Goal: Transaction & Acquisition: Book appointment/travel/reservation

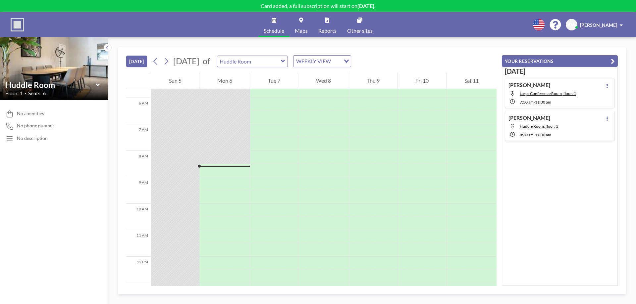
scroll to position [166, 0]
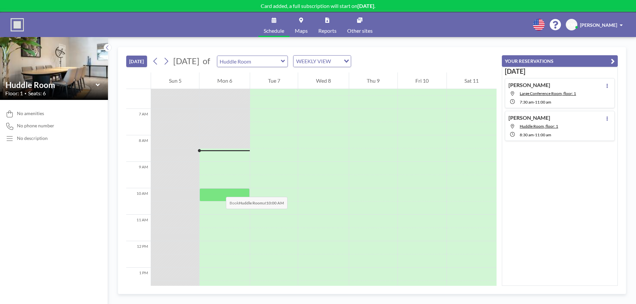
click at [219, 190] on div at bounding box center [224, 195] width 50 height 13
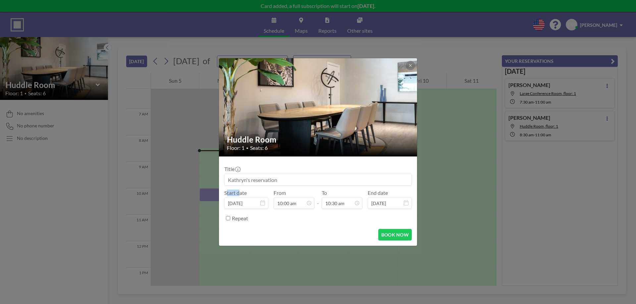
click at [219, 190] on form "Title Start date [DATE] From 10:00 am - To 10:30 am End date [DATE] Repeat BOOK…" at bounding box center [318, 201] width 198 height 89
click at [303, 177] on input at bounding box center [318, 179] width 187 height 11
type input "NCF team meeting"
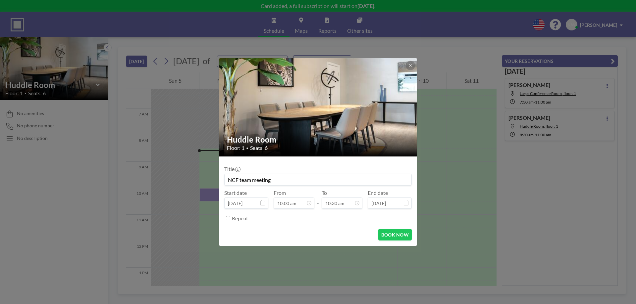
click at [230, 216] on input "Repeat" at bounding box center [228, 218] width 4 height 4
checkbox input "true"
type input "NCF team meeting"
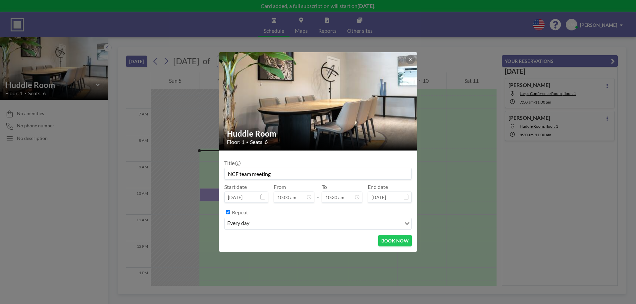
click at [271, 226] on input "Search for option" at bounding box center [325, 224] width 149 height 9
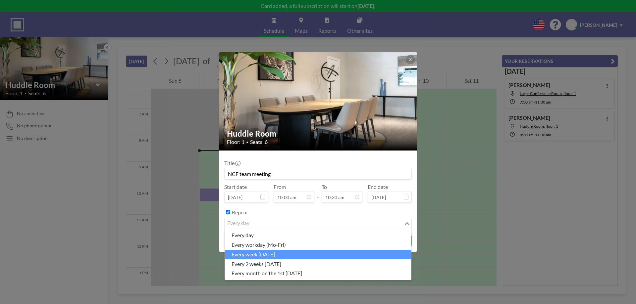
click at [291, 253] on li "every week [DATE]" at bounding box center [318, 255] width 186 height 10
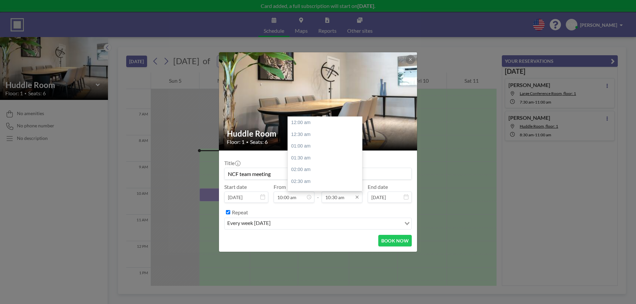
scroll to position [247, 0]
click at [342, 197] on input "10:30 am" at bounding box center [342, 197] width 41 height 11
click at [326, 136] on div "11:00 am" at bounding box center [327, 135] width 78 height 12
type input "11:00 am"
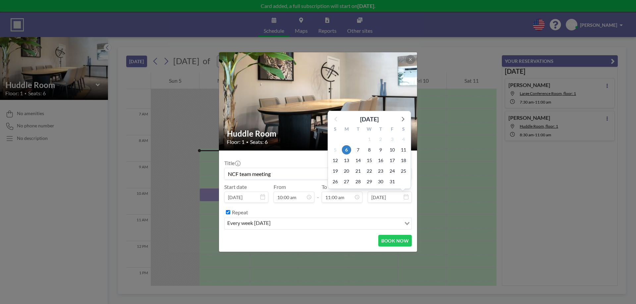
click at [408, 198] on input "[DATE]" at bounding box center [390, 197] width 44 height 11
click at [406, 117] on icon at bounding box center [402, 119] width 9 height 9
click at [406, 117] on div "S" at bounding box center [403, 119] width 11 height 9
click at [404, 111] on icon at bounding box center [402, 108] width 9 height 9
click at [357, 186] on span "30" at bounding box center [357, 181] width 9 height 9
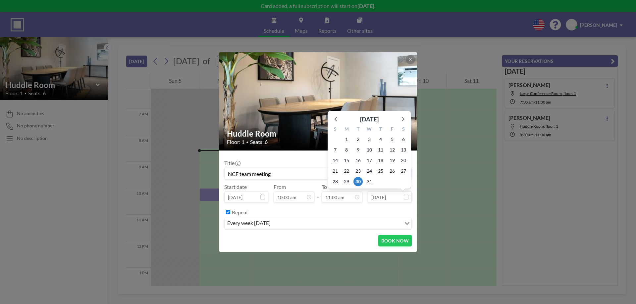
click at [408, 193] on input "[DATE]" at bounding box center [390, 197] width 44 height 11
click at [347, 182] on span "29" at bounding box center [346, 181] width 9 height 9
type input "[DATE]"
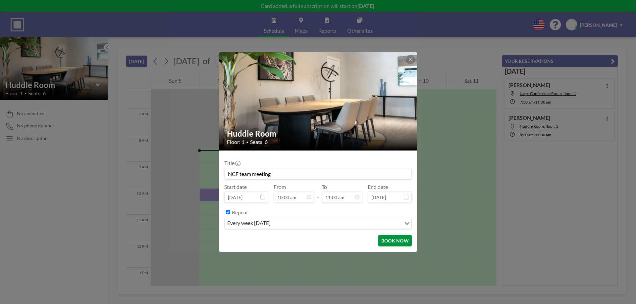
click at [388, 241] on button "BOOK NOW" at bounding box center [394, 241] width 33 height 12
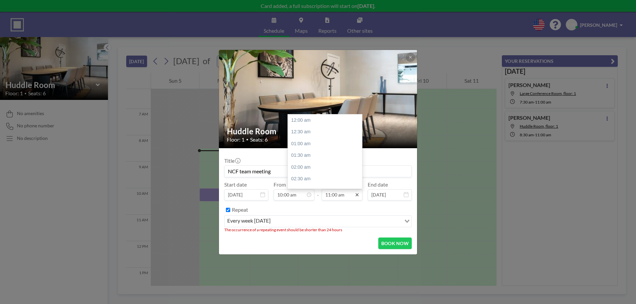
scroll to position [259, 0]
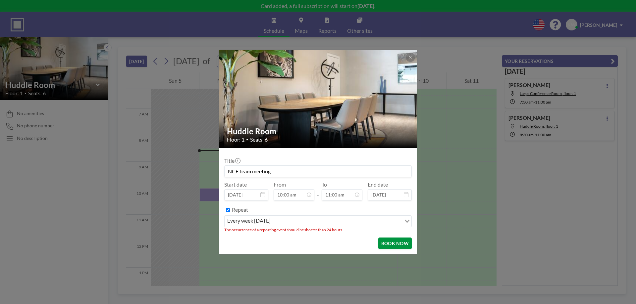
click at [401, 248] on button "BOOK NOW" at bounding box center [394, 244] width 33 height 12
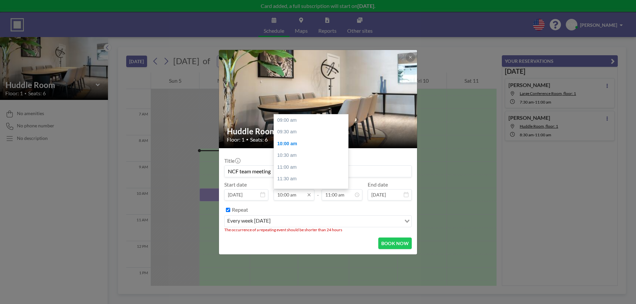
scroll to position [24, 0]
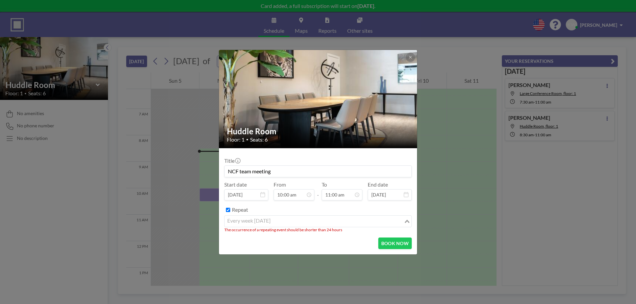
click at [274, 224] on div "every week [DATE]" at bounding box center [314, 221] width 179 height 10
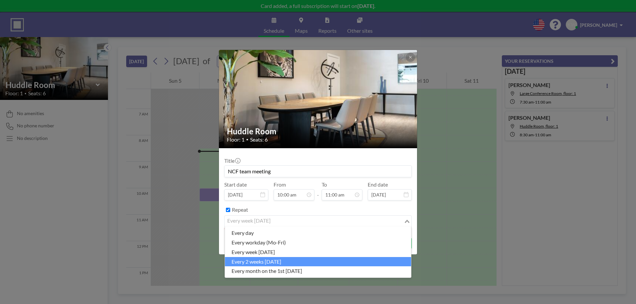
click at [283, 257] on li "every 2 weeks [DATE]" at bounding box center [318, 262] width 186 height 10
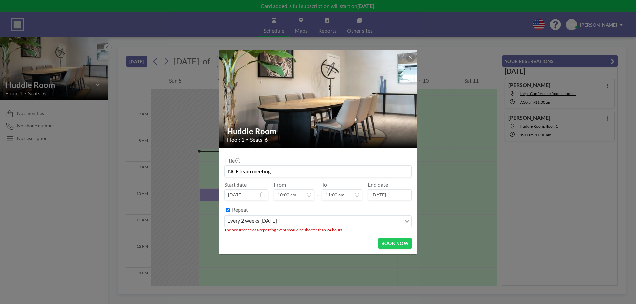
click at [291, 224] on input "Search for option" at bounding box center [340, 221] width 122 height 9
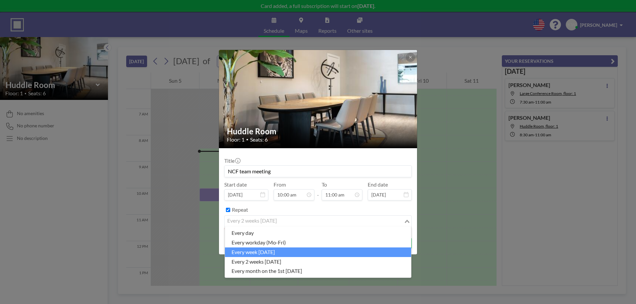
click at [277, 253] on li "every week [DATE]" at bounding box center [318, 253] width 186 height 10
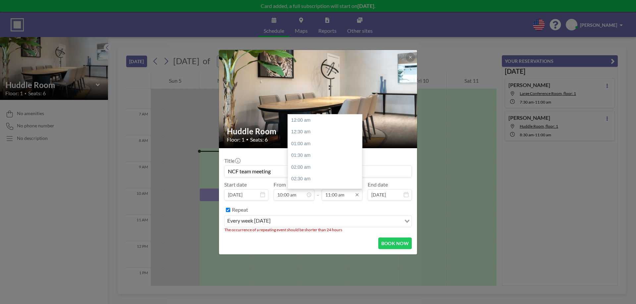
scroll to position [259, 0]
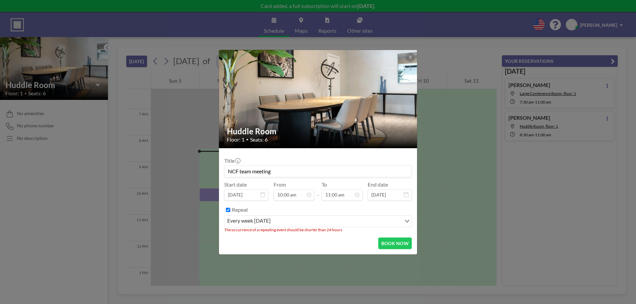
drag, startPoint x: 349, startPoint y: 232, endPoint x: 286, endPoint y: 230, distance: 62.6
click at [286, 230] on li "The occurrence of a repeating event should be shorter than 24 hours" at bounding box center [318, 230] width 188 height 5
click at [354, 241] on div "BOOK NOW" at bounding box center [318, 244] width 188 height 12
click at [398, 241] on button "BOOK NOW" at bounding box center [394, 244] width 33 height 12
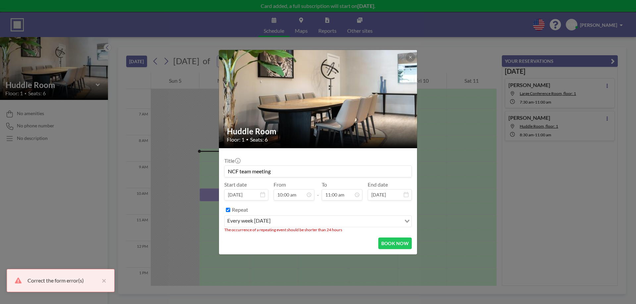
click at [63, 277] on div "Correct the form error(s)" at bounding box center [62, 281] width 71 height 8
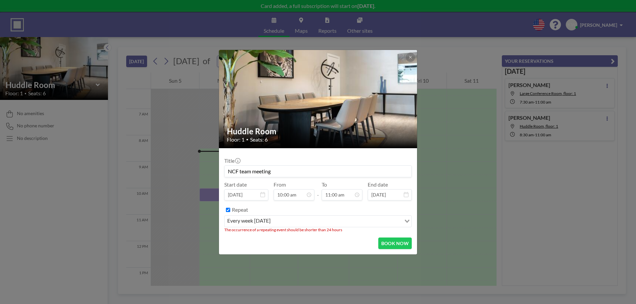
scroll to position [0, 0]
click at [410, 53] on button at bounding box center [410, 57] width 9 height 9
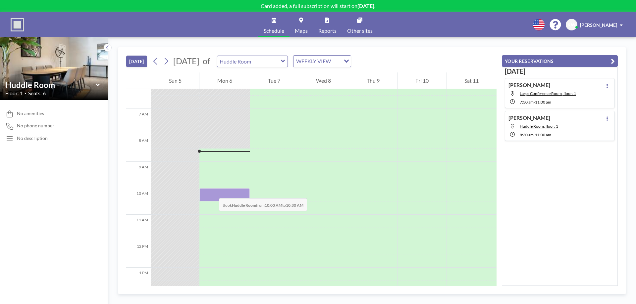
click at [212, 192] on div at bounding box center [224, 195] width 50 height 13
click at [209, 189] on div at bounding box center [224, 195] width 50 height 13
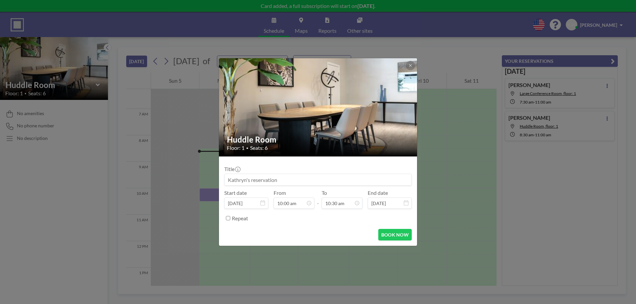
scroll to position [24, 0]
click at [303, 180] on input at bounding box center [318, 179] width 187 height 11
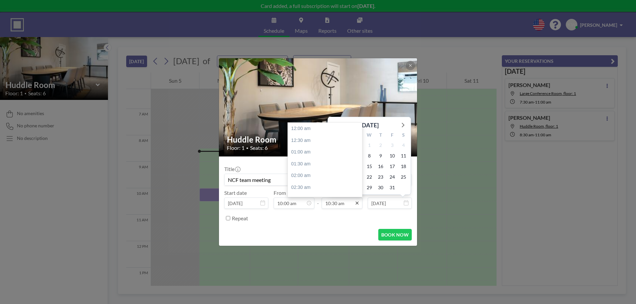
scroll to position [247, 0]
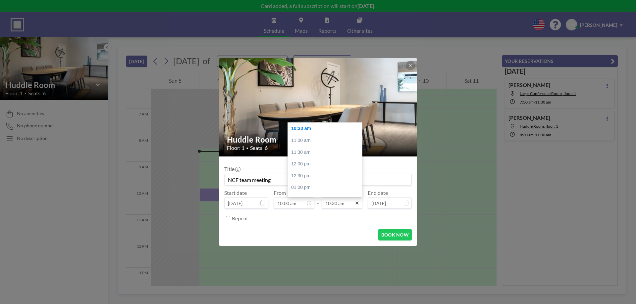
click at [355, 202] on icon at bounding box center [356, 203] width 5 height 5
click at [331, 205] on input "10:30 am" at bounding box center [342, 203] width 41 height 11
click at [344, 204] on input "10:30 am" at bounding box center [342, 203] width 41 height 11
click at [310, 142] on div "11:00 am" at bounding box center [327, 141] width 78 height 12
type input "NCF team meeting"
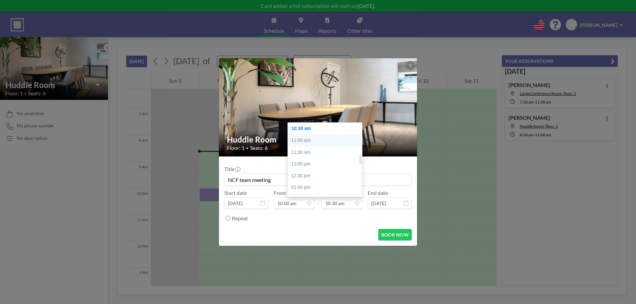
type input "11:00 am"
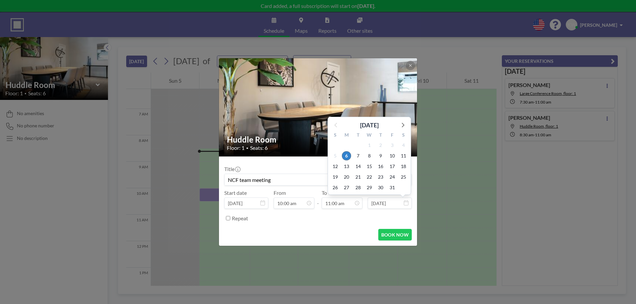
scroll to position [259, 0]
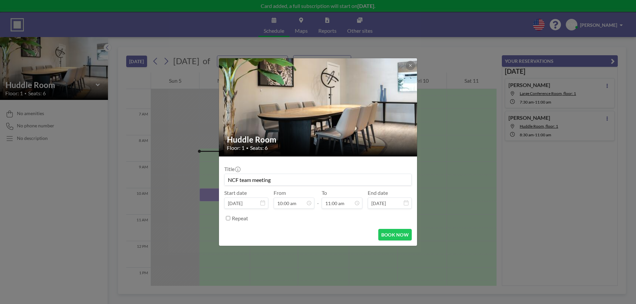
click at [230, 214] on div "Repeat" at bounding box center [318, 218] width 188 height 11
click at [228, 219] on input "Repeat" at bounding box center [228, 218] width 4 height 4
checkbox input "true"
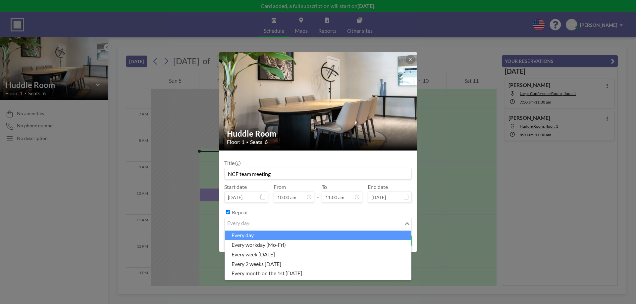
click at [402, 221] on div "every day Loading..." at bounding box center [318, 223] width 187 height 11
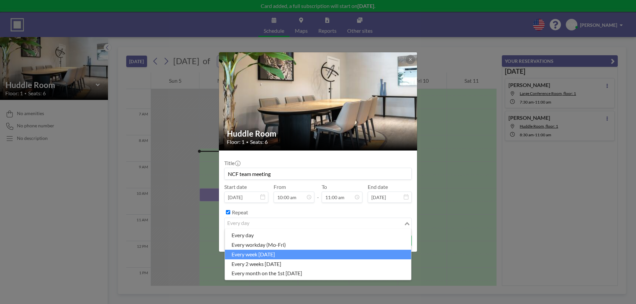
click at [286, 255] on li "every week [DATE]" at bounding box center [318, 255] width 186 height 10
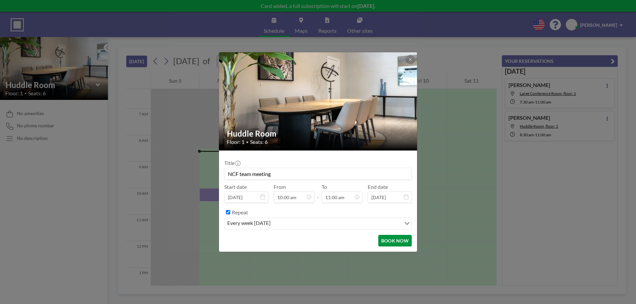
click at [400, 239] on button "BOOK NOW" at bounding box center [394, 241] width 33 height 12
